Goal: Obtain resource: Obtain resource

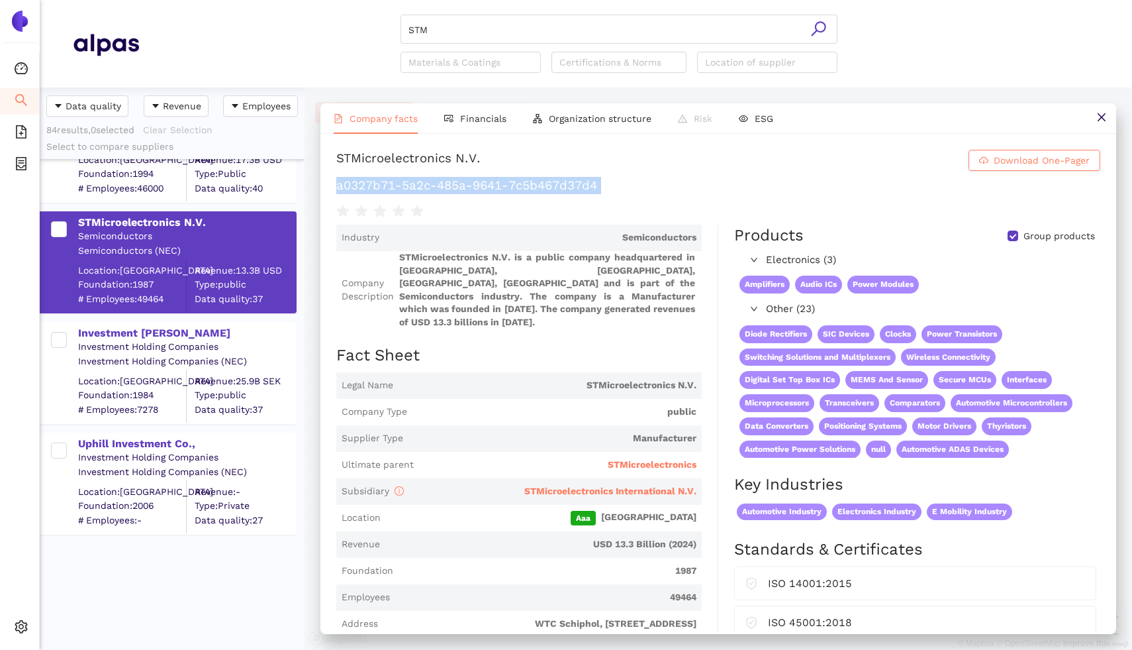
scroll to position [562, 265]
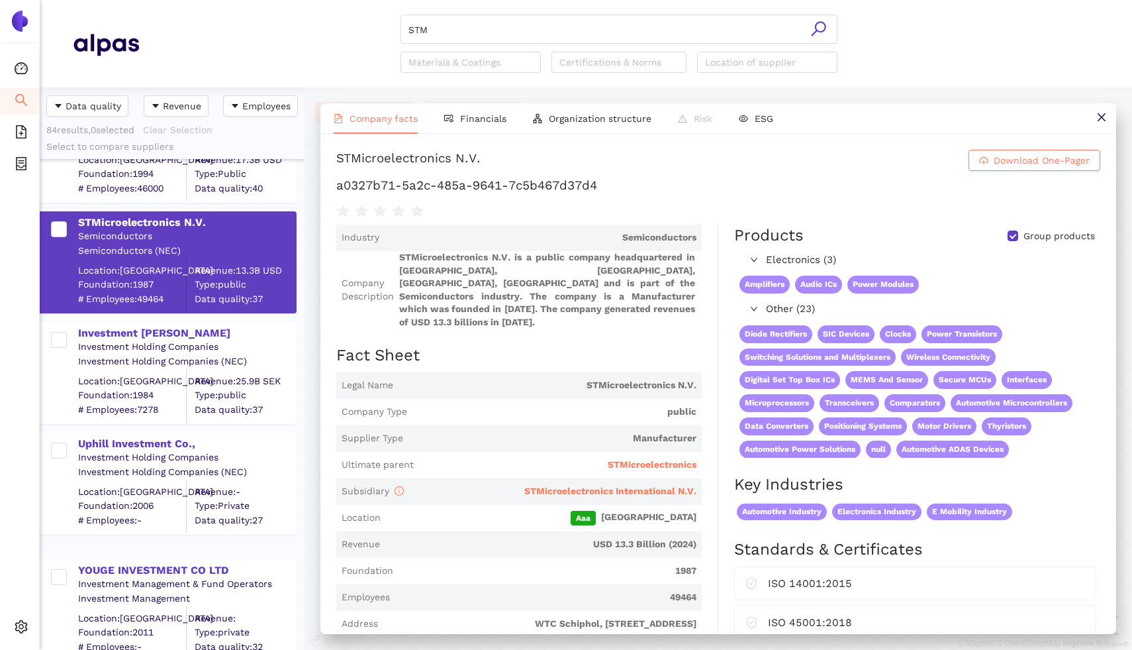
click at [21, 101] on icon "search" at bounding box center [21, 99] width 13 height 13
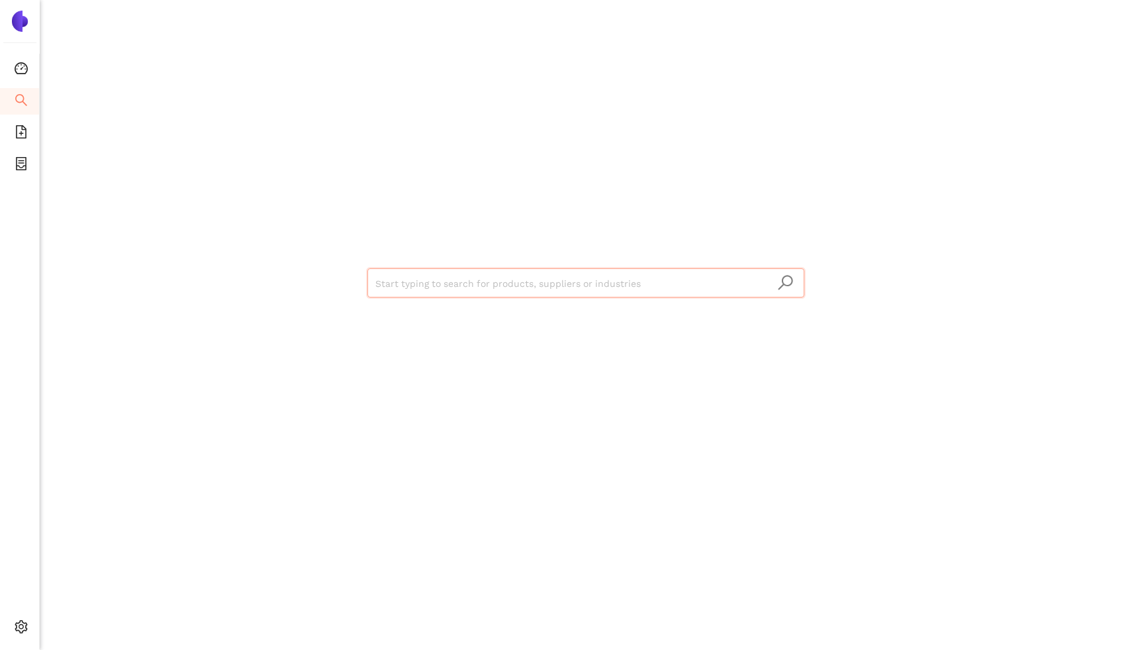
click at [384, 281] on input "search" at bounding box center [585, 283] width 421 height 29
click at [17, 128] on icon "file-add" at bounding box center [21, 131] width 13 height 13
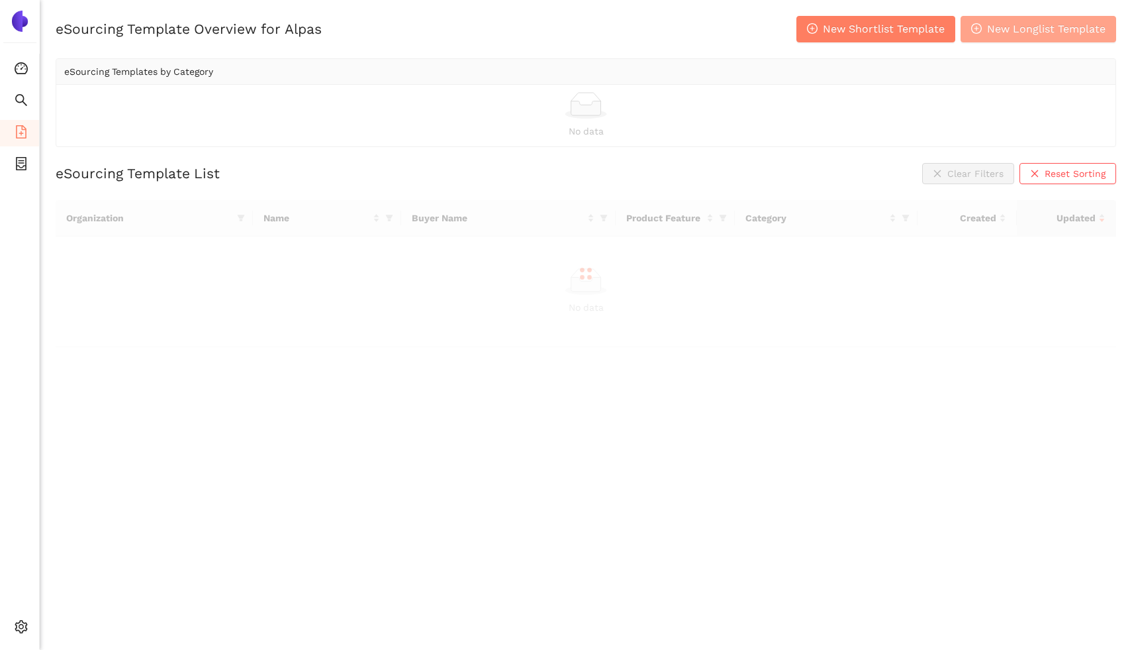
click at [629, 38] on button "New Longlist Template" at bounding box center [1039, 29] width 156 height 26
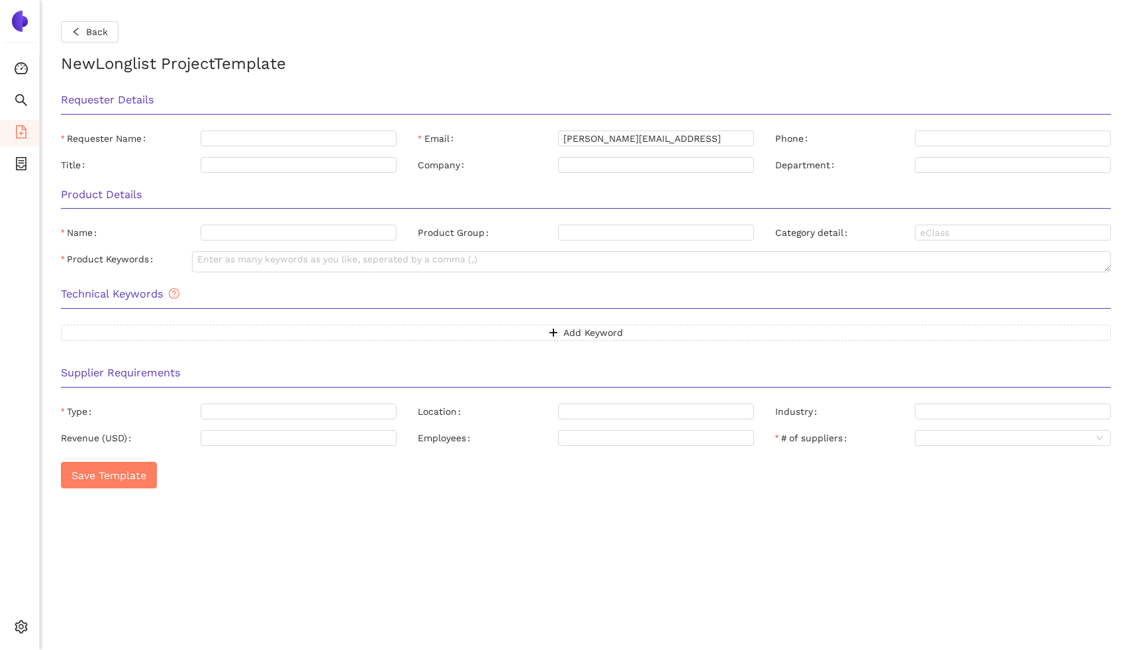
click at [22, 140] on span "file-add" at bounding box center [21, 134] width 13 height 26
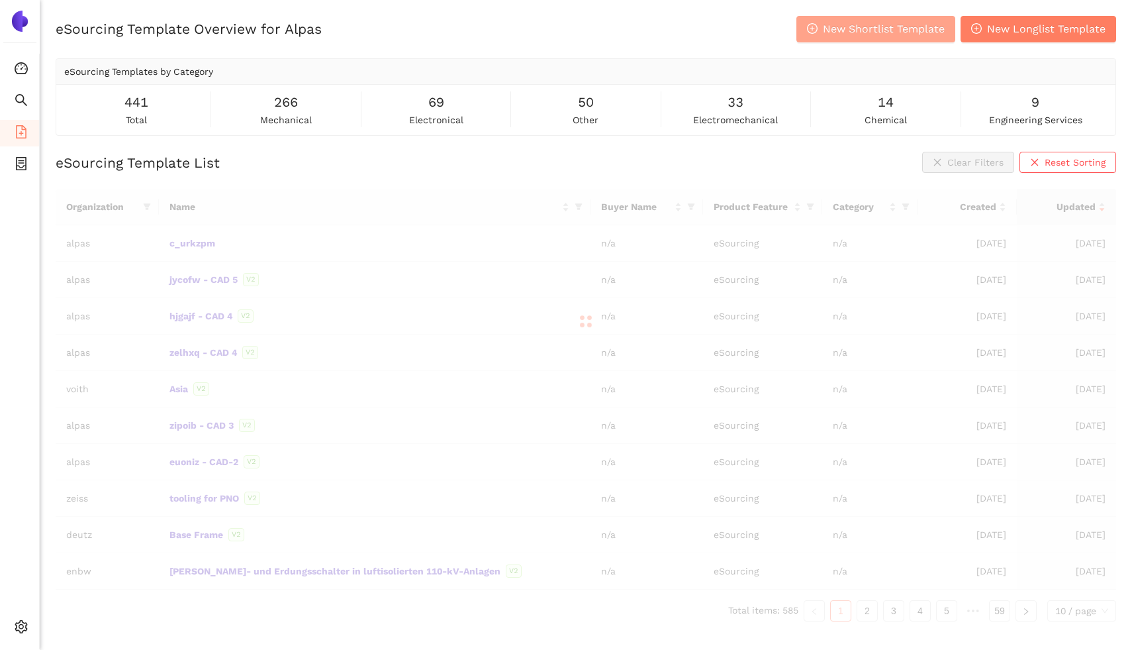
click at [629, 31] on span "New Shortlist Template" at bounding box center [884, 29] width 122 height 17
